Goal: Task Accomplishment & Management: Use online tool/utility

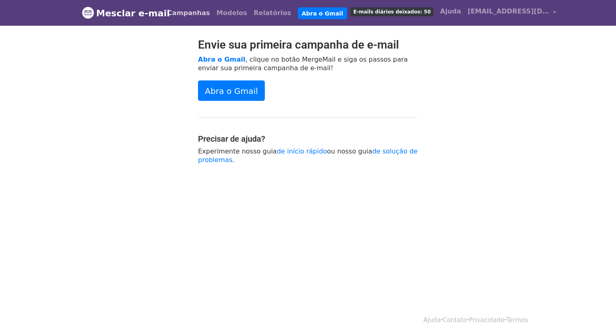
click at [205, 14] on font "Campanhas" at bounding box center [189, 13] width 43 height 8
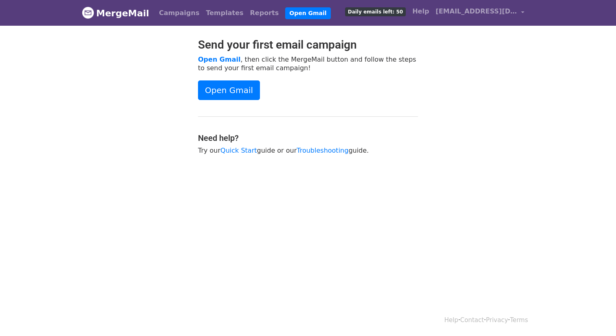
click at [181, 11] on link "Campaigns" at bounding box center [179, 13] width 47 height 16
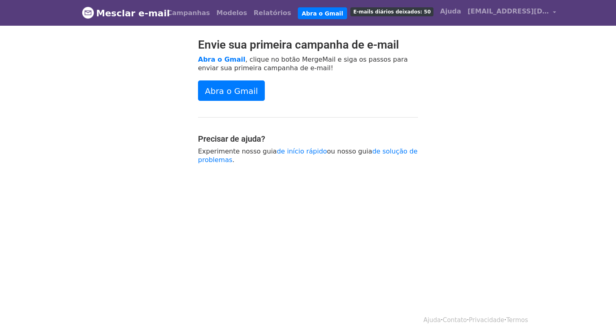
click at [397, 13] on font "E-mails diários deixados: 50" at bounding box center [391, 12] width 77 height 6
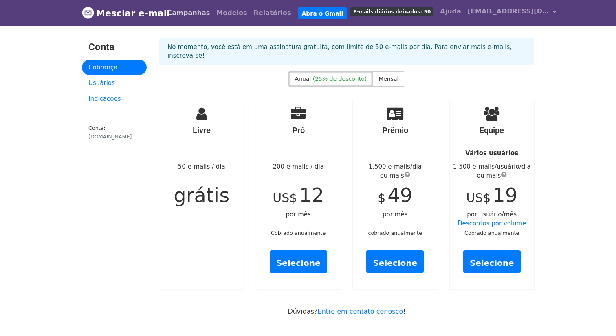
click at [187, 12] on font "Campanhas" at bounding box center [189, 13] width 43 height 8
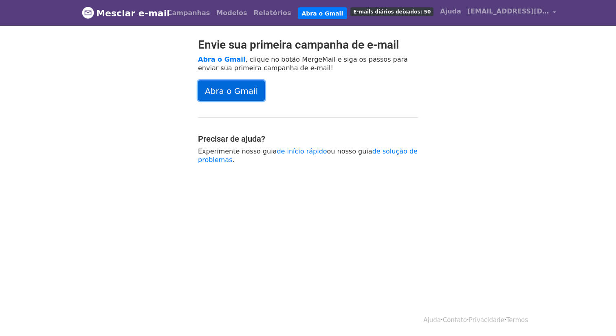
click at [235, 91] on font "Abra o Gmail" at bounding box center [231, 91] width 53 height 10
